Goal: Task Accomplishment & Management: Complete application form

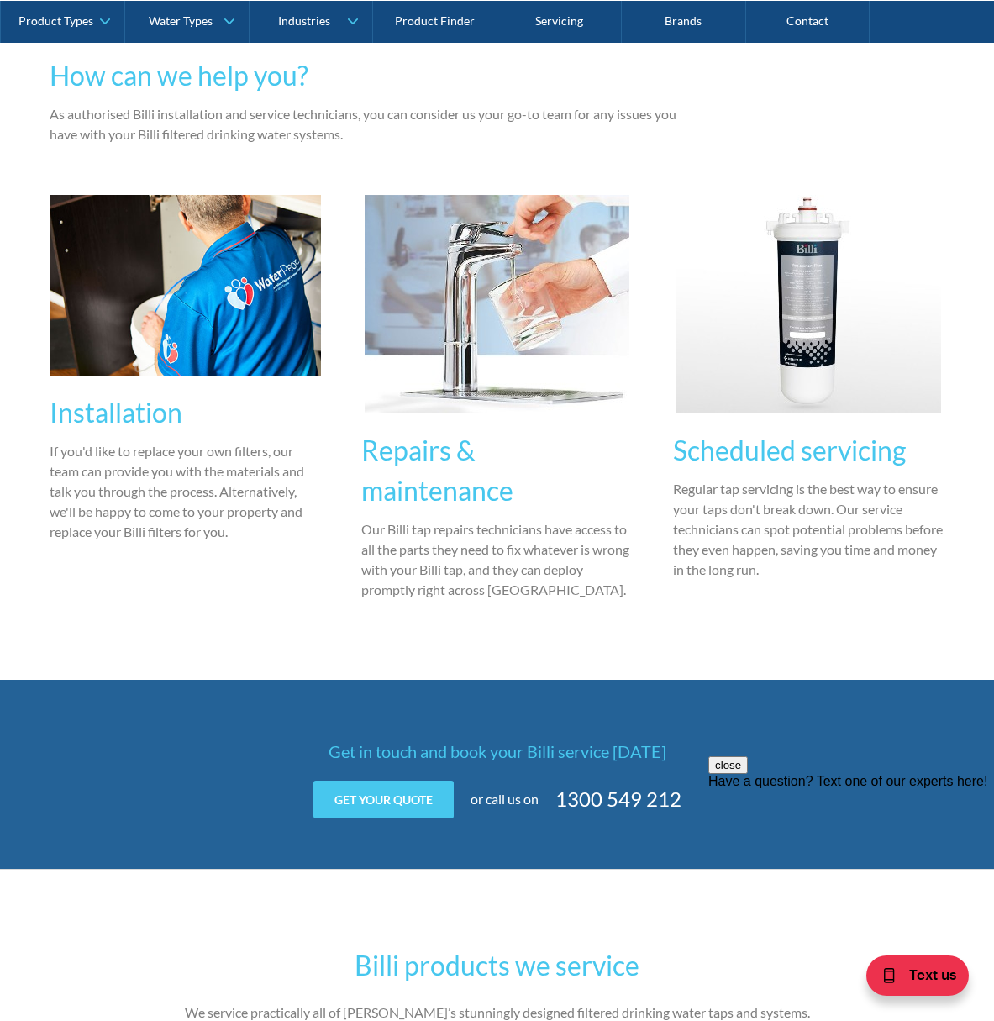
scroll to position [1195, 0]
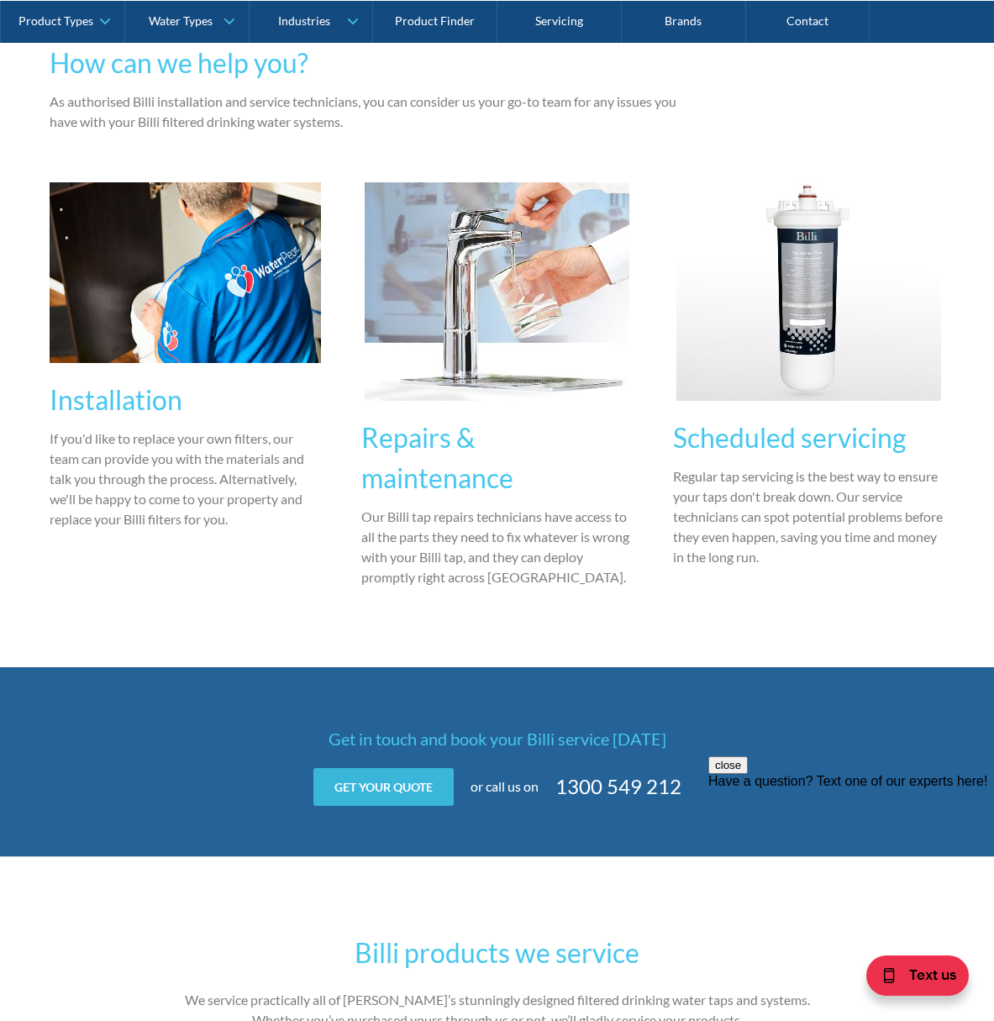
click at [372, 768] on link "Get your quote" at bounding box center [383, 787] width 140 height 38
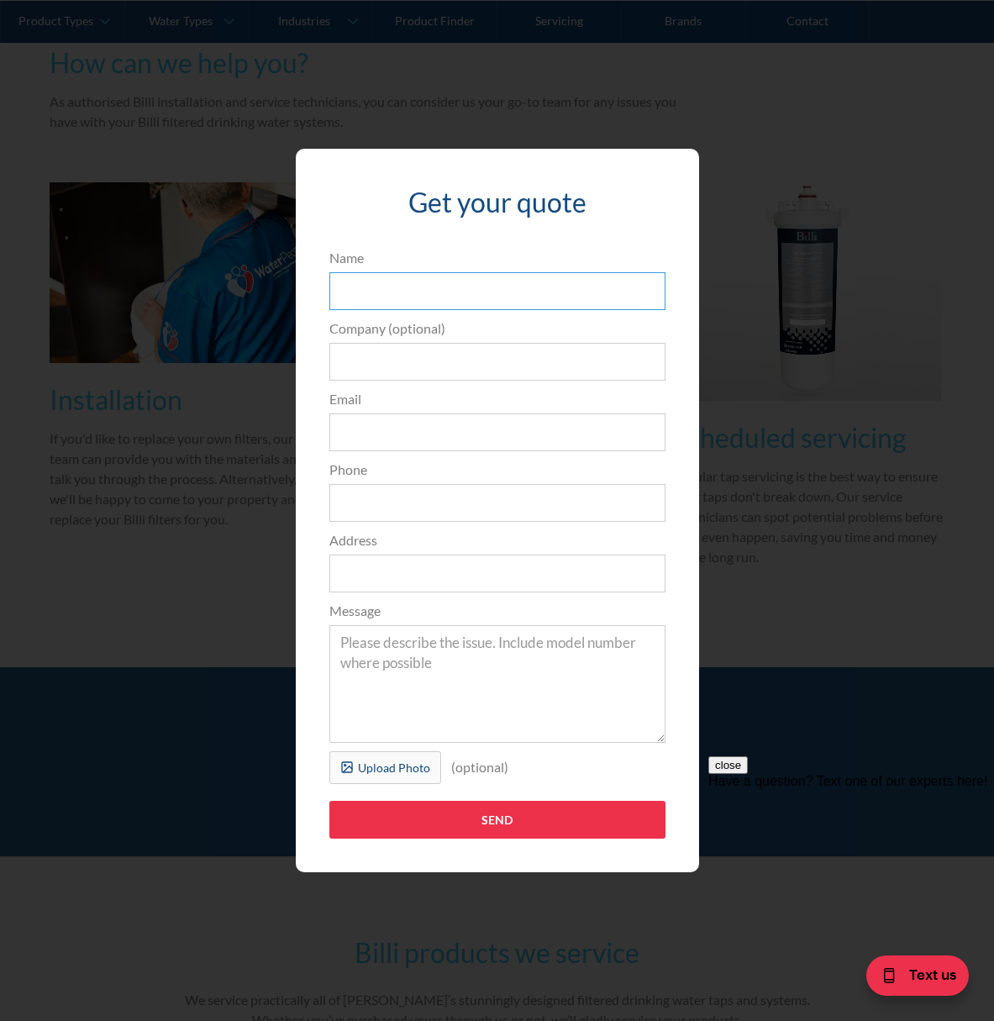
click at [400, 281] on input "Name" at bounding box center [497, 291] width 336 height 38
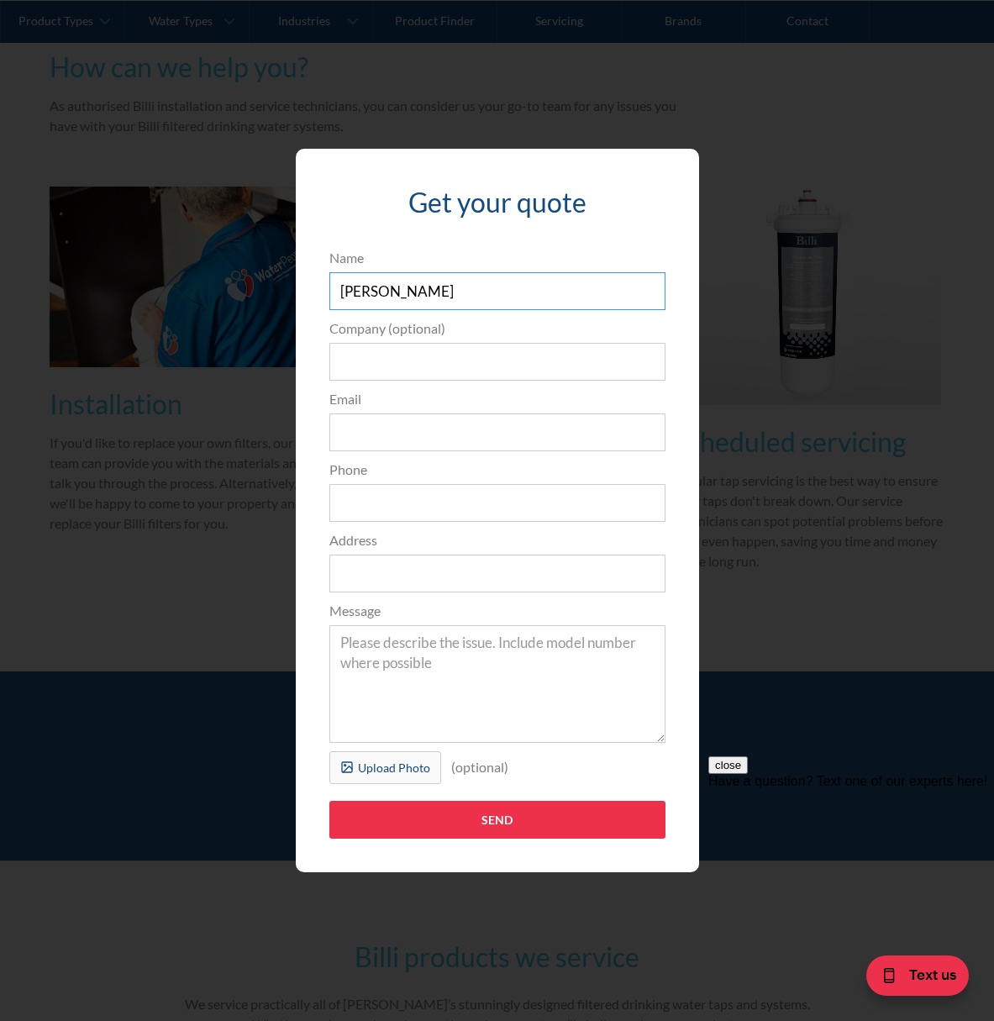
type input "[PERSON_NAME]"
type input "[EMAIL_ADDRESS][DOMAIN_NAME]"
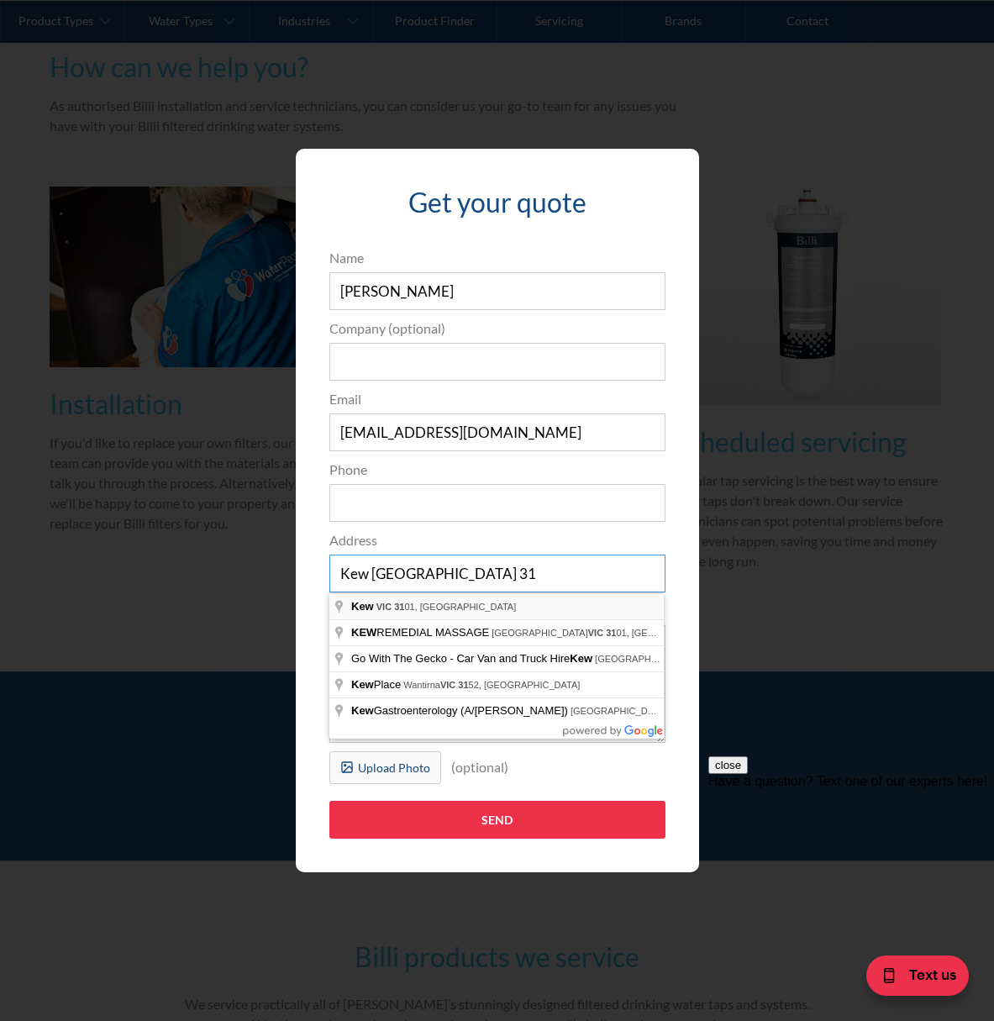
type input "Kew [GEOGRAPHIC_DATA] 31"
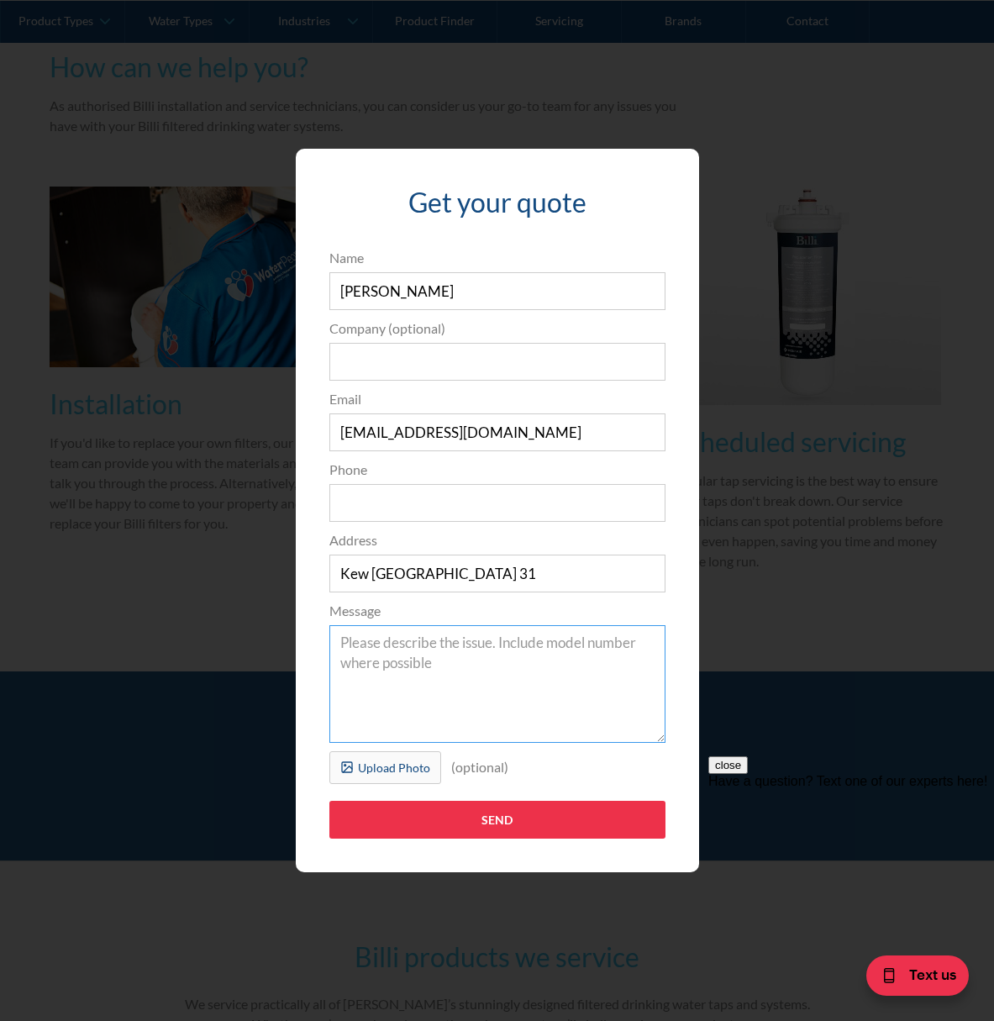
click at [407, 658] on textarea "Message" at bounding box center [497, 684] width 336 height 118
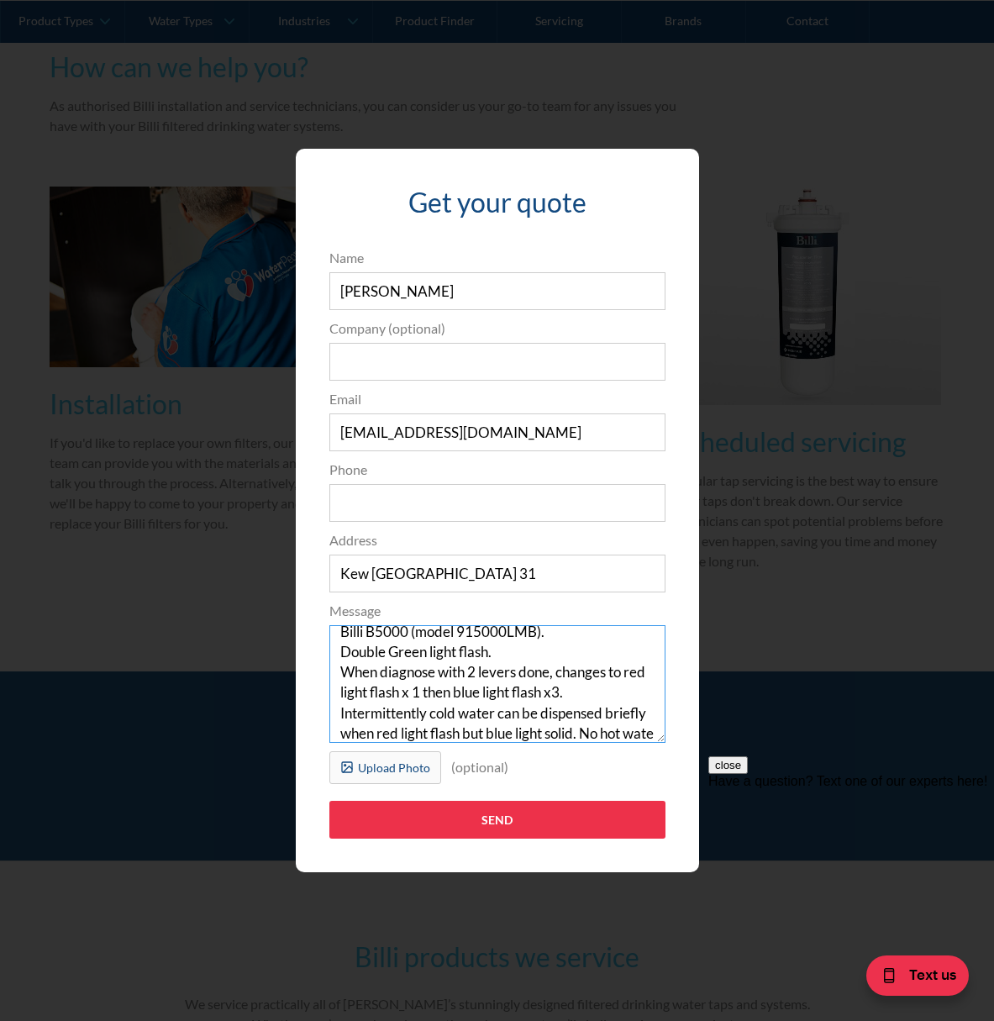
scroll to position [32, 0]
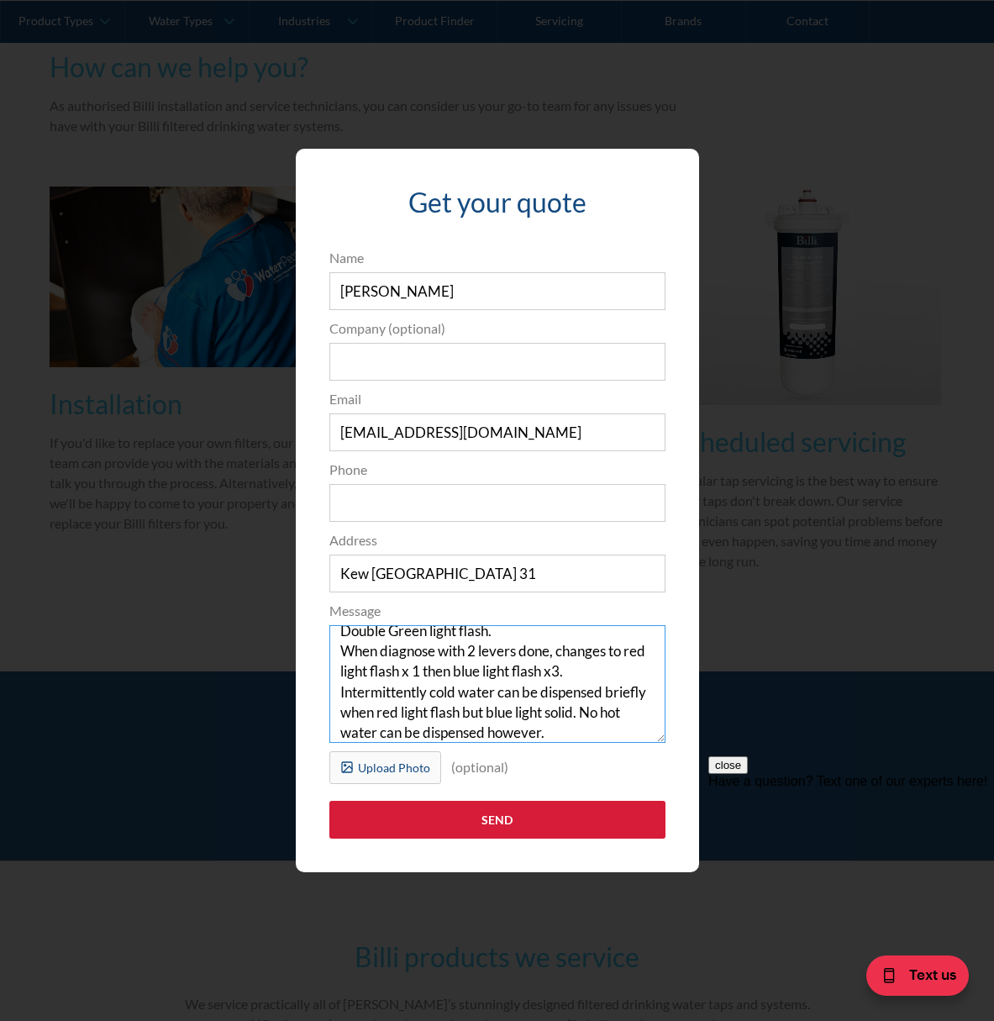
type textarea "Billi B5000 (model 915000LMB). Double Green light flash. When diagnose with 2 l…"
click at [475, 819] on input "Send" at bounding box center [497, 820] width 336 height 38
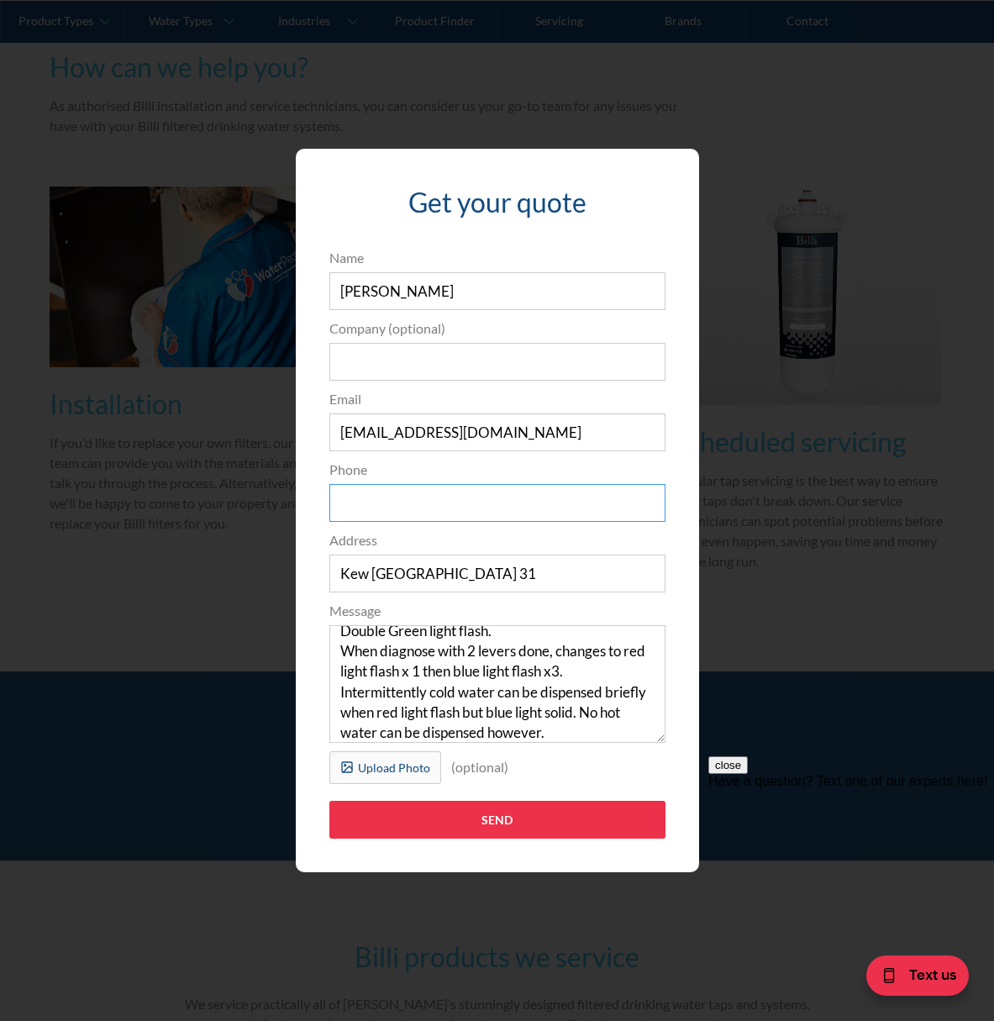
click at [424, 495] on input "Phone" at bounding box center [497, 503] width 336 height 38
type input "0411626093"
click at [566, 736] on textarea "Billi B5000 (model 915000LMB). Double Green light flash. When diagnose with 2 l…" at bounding box center [497, 684] width 336 height 118
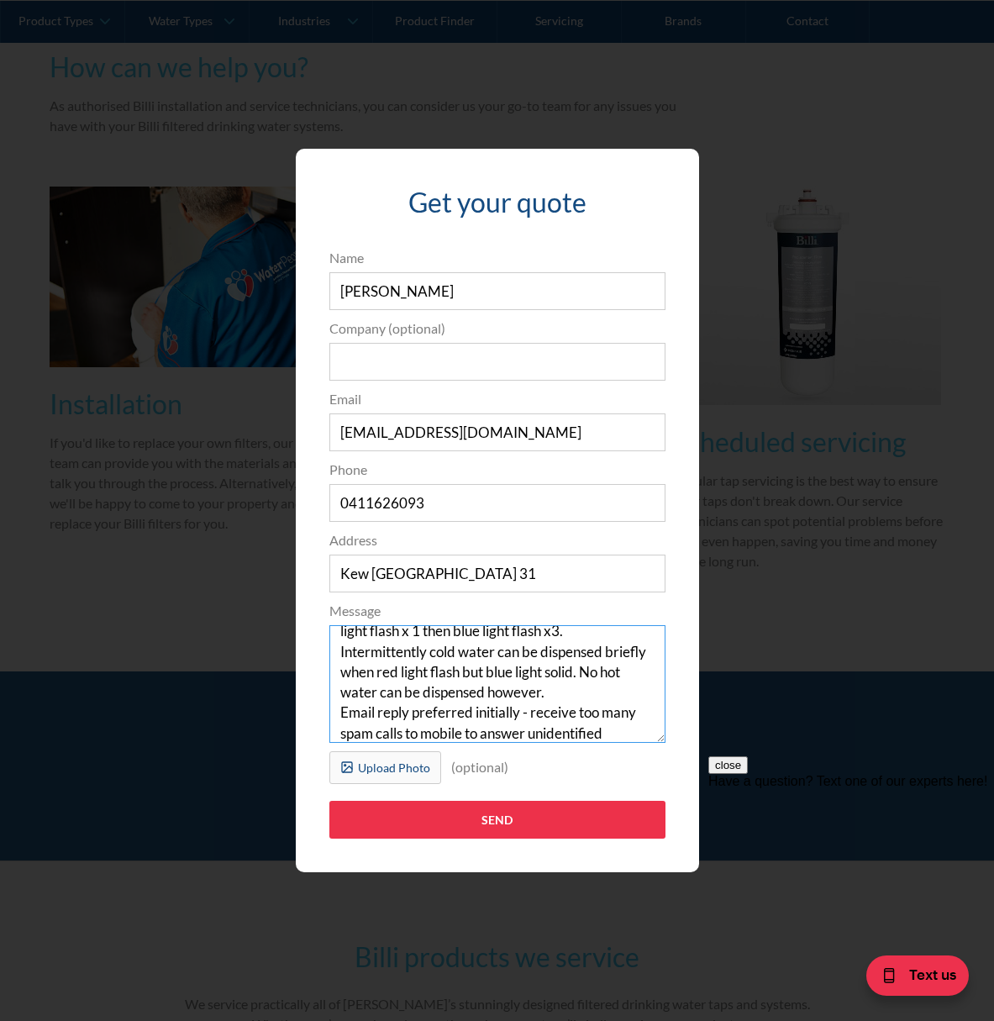
scroll to position [93, 0]
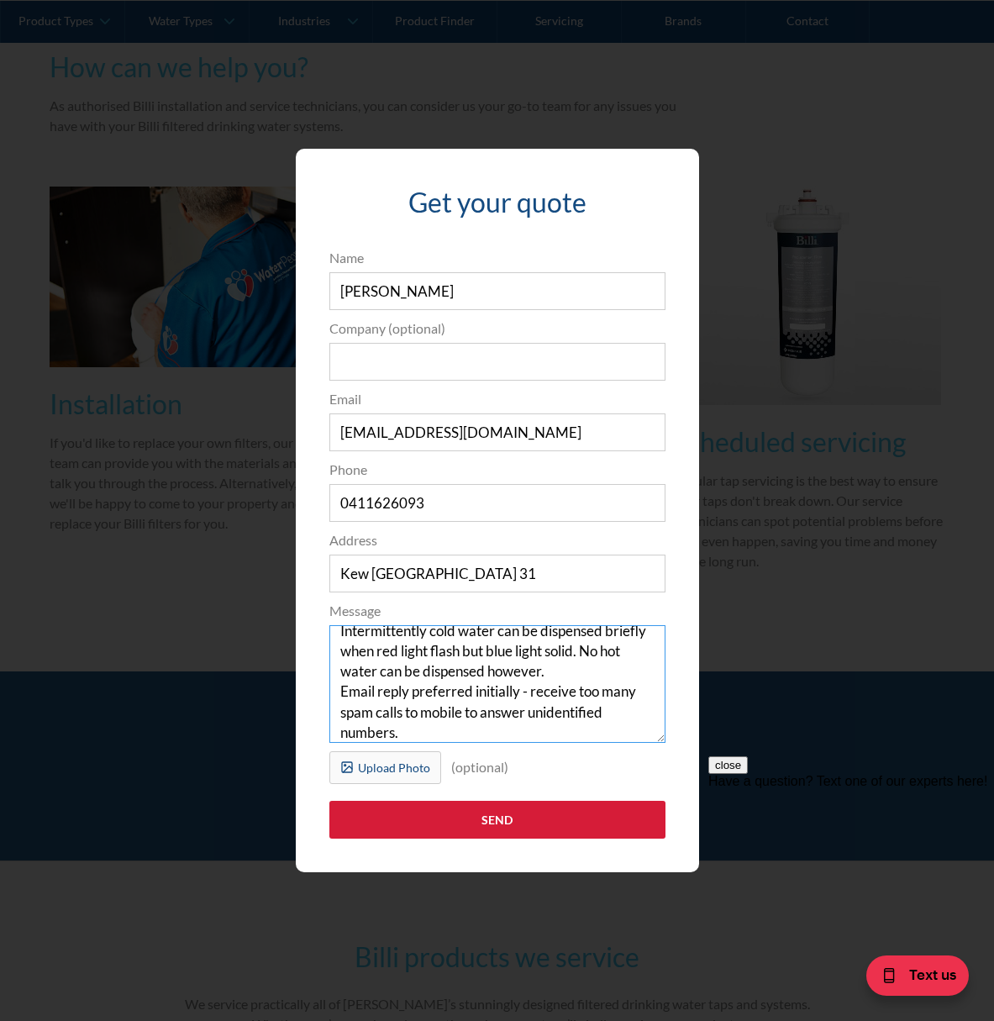
type textarea "Billi B5000 (model 915000LMB). Double Green light flash. When diagnose with 2 l…"
click at [505, 818] on input "Send" at bounding box center [497, 820] width 336 height 38
